Goal: Task Accomplishment & Management: Manage account settings

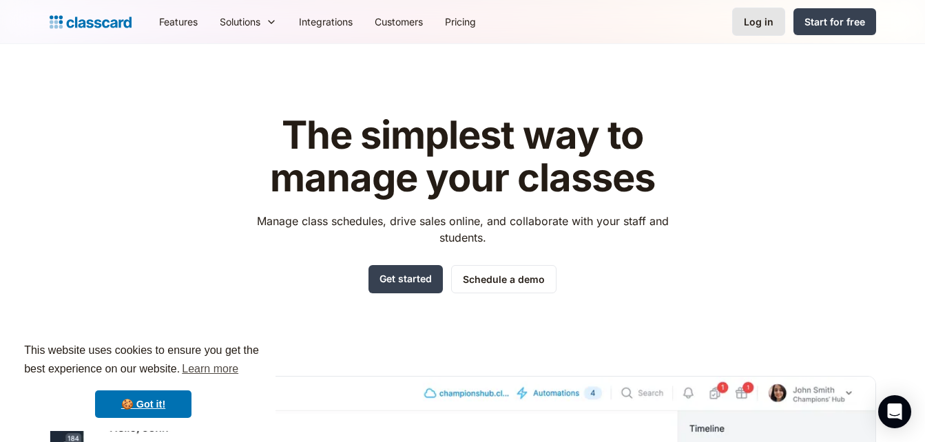
click at [758, 17] on div "Log in" at bounding box center [759, 21] width 30 height 14
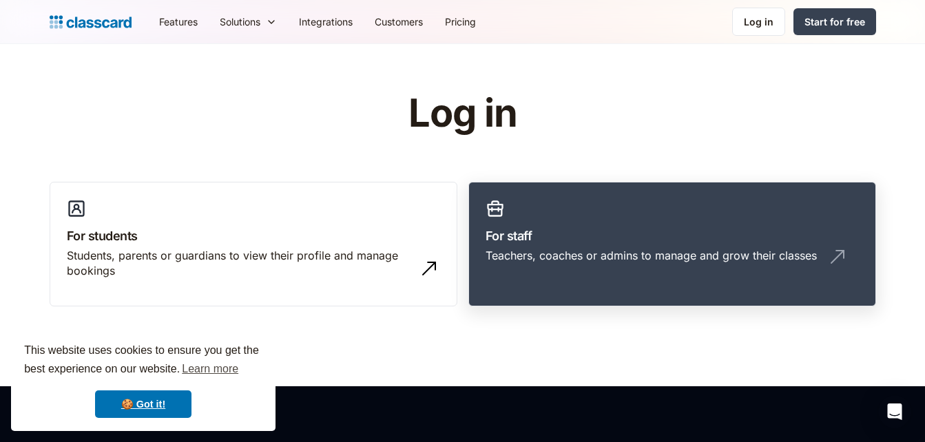
click at [546, 211] on link "For staff Teachers, coaches or admins to manage and grow their classes" at bounding box center [672, 244] width 408 height 125
